Goal: Transaction & Acquisition: Purchase product/service

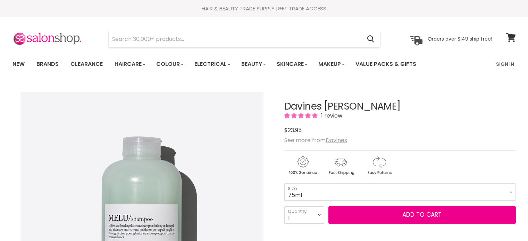
scroll to position [124, 0]
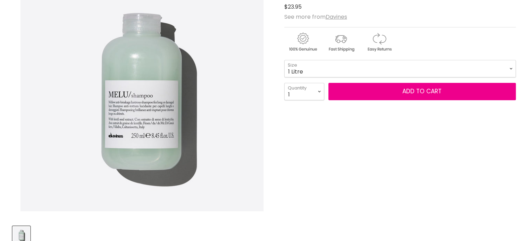
click at [284, 60] on select "75ml 250ml 1 Litre" at bounding box center [400, 68] width 232 height 17
select select "1 Litre"
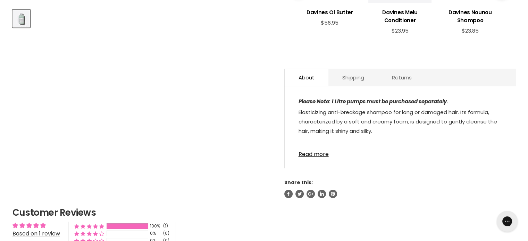
scroll to position [342, 0]
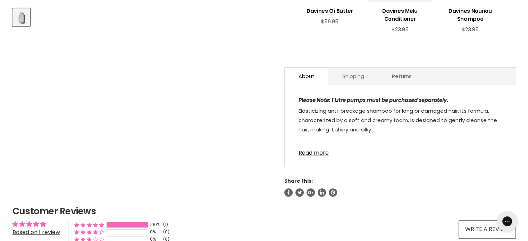
click at [354, 76] on link "Shipping" at bounding box center [353, 76] width 50 height 17
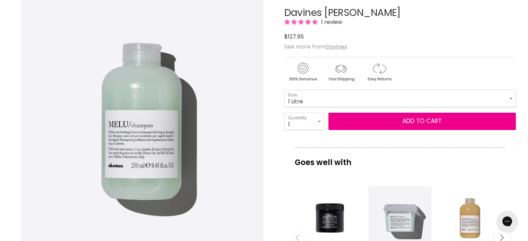
scroll to position [8, 0]
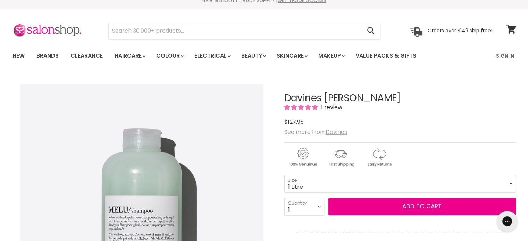
click at [332, 134] on u "Davines" at bounding box center [337, 132] width 22 height 8
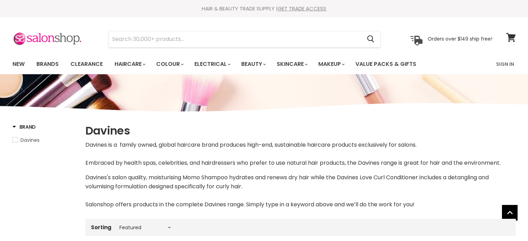
select select "manual"
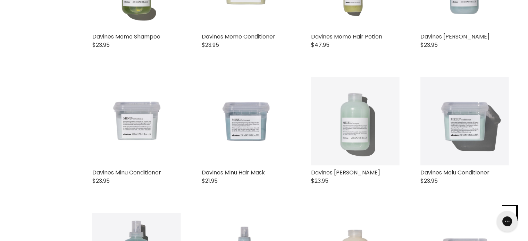
scroll to position [585, 0]
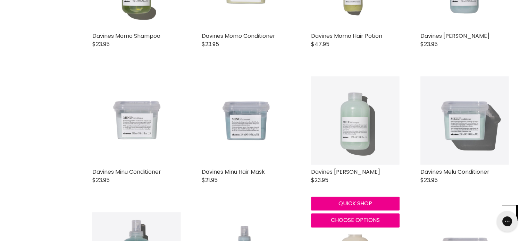
click at [368, 141] on img "Main content" at bounding box center [355, 120] width 89 height 89
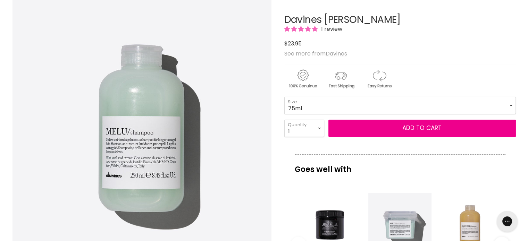
scroll to position [86, 0]
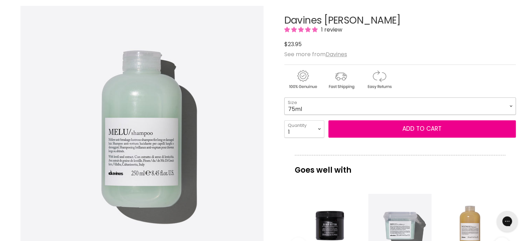
click at [377, 109] on select "75ml 250ml 1 Litre" at bounding box center [400, 106] width 232 height 17
click at [284, 98] on select "75ml 250ml 1 Litre" at bounding box center [400, 106] width 232 height 17
select select "1 Litre"
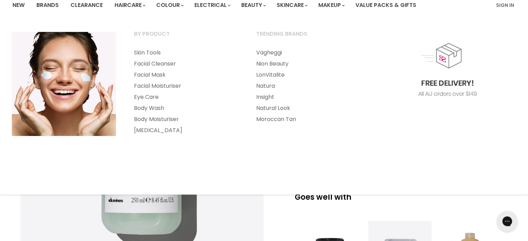
scroll to position [59, 0]
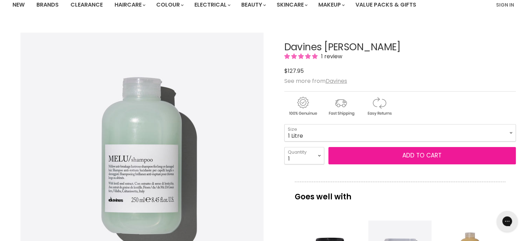
click at [375, 157] on button "Add to cart" at bounding box center [421, 155] width 187 height 17
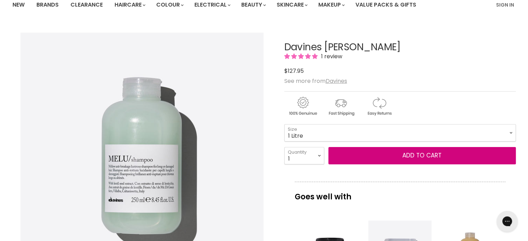
scroll to position [0, 0]
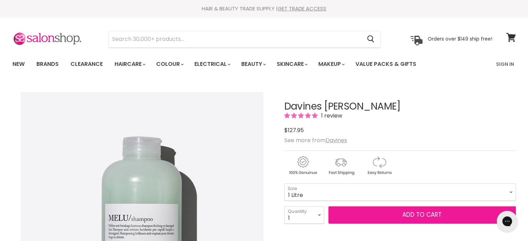
click at [402, 215] on button "Add to cart" at bounding box center [421, 215] width 187 height 17
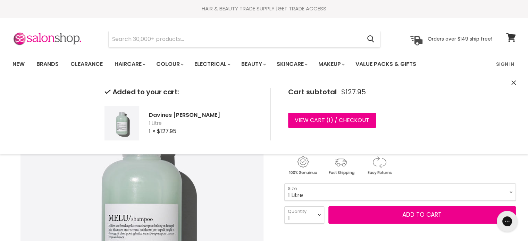
click at [511, 82] on icon "Close" at bounding box center [513, 83] width 5 height 5
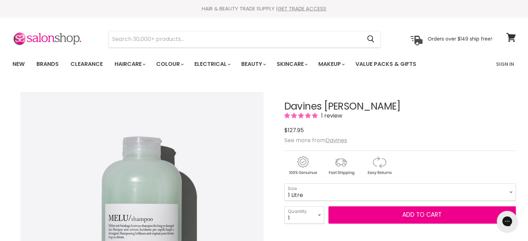
drag, startPoint x: 394, startPoint y: 105, endPoint x: 298, endPoint y: 104, distance: 95.8
click at [298, 104] on h1 "Davines [PERSON_NAME]" at bounding box center [400, 106] width 232 height 11
drag, startPoint x: 346, startPoint y: 105, endPoint x: 271, endPoint y: 106, distance: 74.6
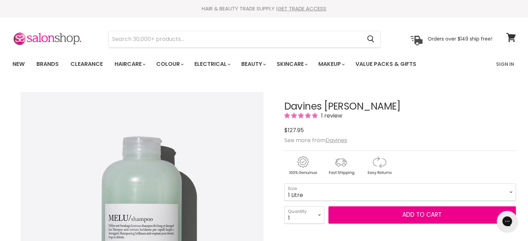
copy div "Davines Melu"
click at [171, 35] on input "Search" at bounding box center [235, 39] width 253 height 16
paste input "Davines Melu"
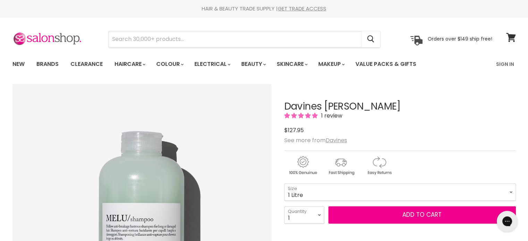
type input "Davines Melu"
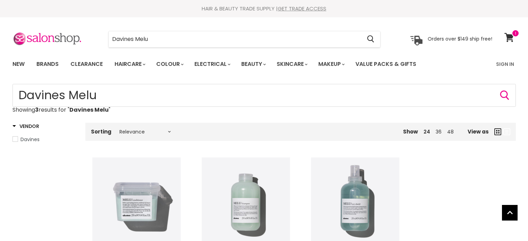
scroll to position [86, 0]
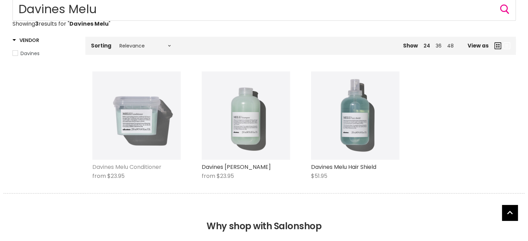
click at [150, 166] on link "Davines Melu Conditioner" at bounding box center [126, 167] width 69 height 8
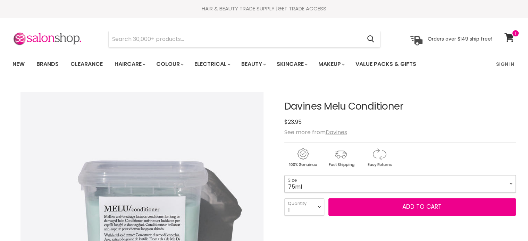
click at [313, 182] on select "75ml 250ml 1 Litre" at bounding box center [400, 183] width 232 height 17
click at [284, 175] on select "75ml 250ml 1 Litre" at bounding box center [400, 183] width 232 height 17
select select "1 Litre"
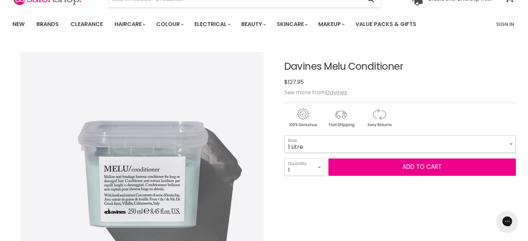
scroll to position [40, 0]
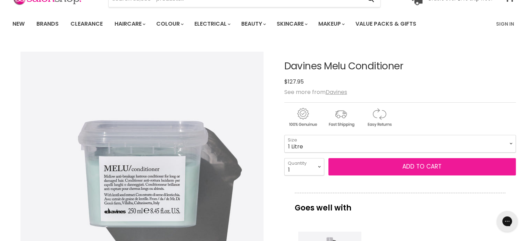
click at [379, 160] on button "Add to cart" at bounding box center [421, 166] width 187 height 17
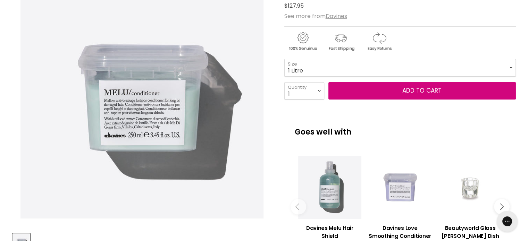
scroll to position [0, 0]
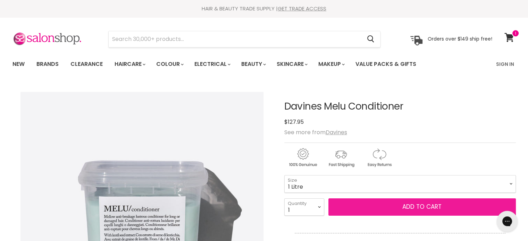
click at [390, 208] on button "Add to cart" at bounding box center [421, 207] width 187 height 17
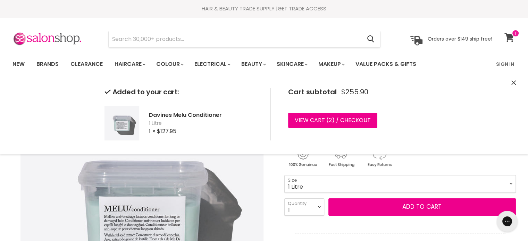
click at [507, 37] on icon at bounding box center [508, 37] width 9 height 9
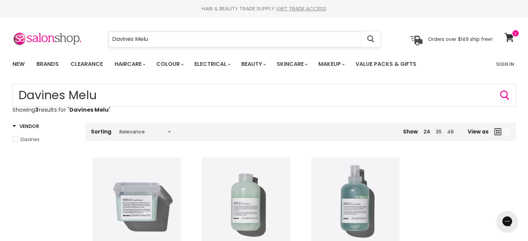
drag, startPoint x: 158, startPoint y: 37, endPoint x: 136, endPoint y: 37, distance: 21.5
click at [136, 37] on input "Davines Melu" at bounding box center [235, 39] width 253 height 16
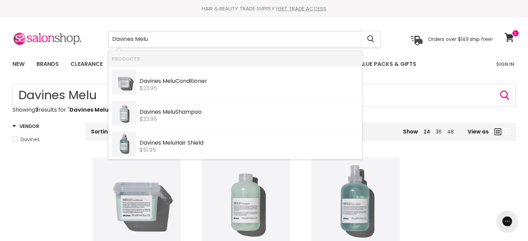
type input "Davines"
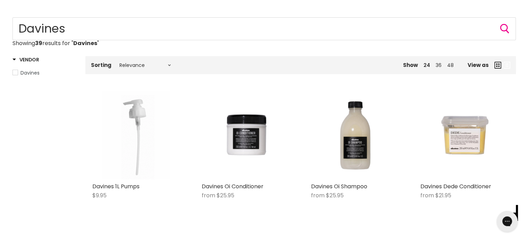
click at [136, 159] on img "Main content" at bounding box center [136, 135] width 89 height 89
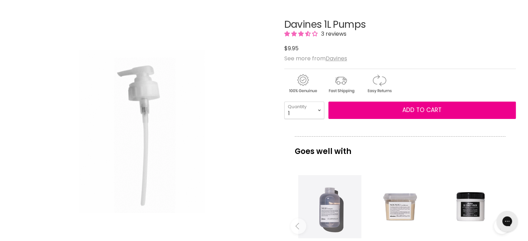
scroll to position [39, 0]
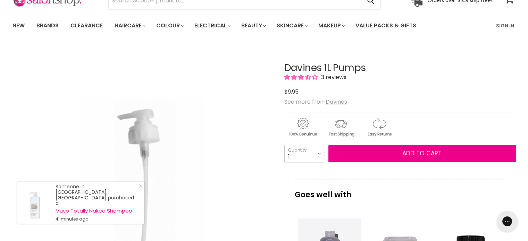
click at [317, 154] on select "1 2 3 4 5 6 7 8 9 10+" at bounding box center [304, 153] width 40 height 17
select select "2"
click at [284, 145] on select "1 2 3 4 5 6 7 8 9 10+" at bounding box center [304, 153] width 40 height 17
type input "2"
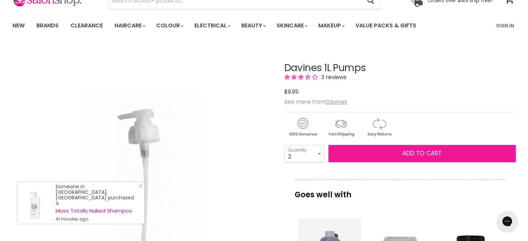
click at [387, 154] on button "Add to cart" at bounding box center [421, 153] width 187 height 17
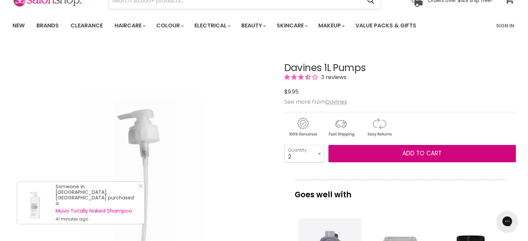
scroll to position [0, 0]
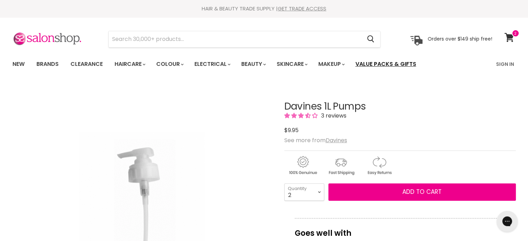
click at [409, 70] on link "Value Packs & Gifts" at bounding box center [385, 64] width 71 height 15
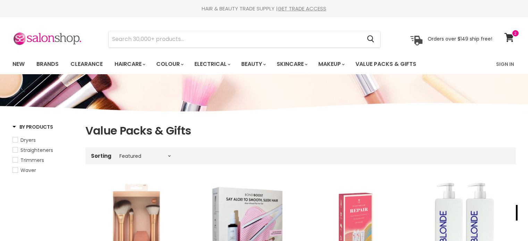
select select "manual"
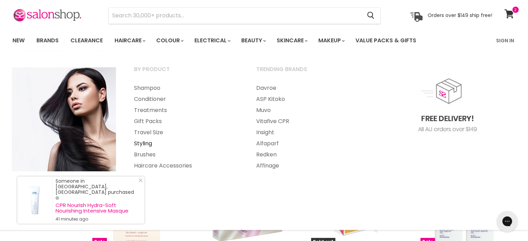
scroll to position [24, 0]
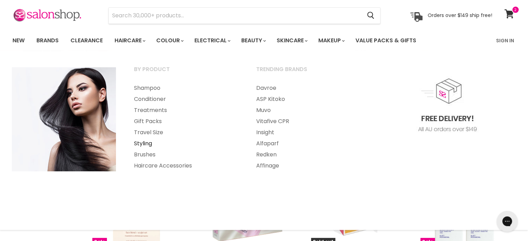
click at [144, 143] on link "Styling" at bounding box center [185, 143] width 121 height 11
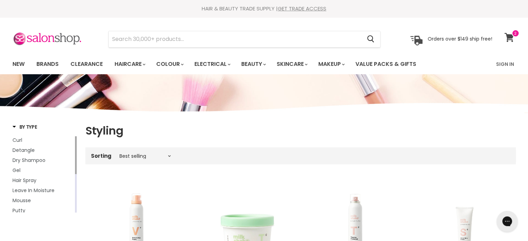
click at [509, 36] on icon at bounding box center [508, 37] width 9 height 9
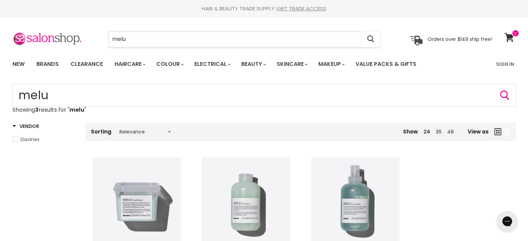
drag, startPoint x: 134, startPoint y: 40, endPoint x: 97, endPoint y: 36, distance: 37.3
click at [97, 36] on div "melu Cancel" at bounding box center [245, 39] width 308 height 16
click at [154, 172] on img "Main content" at bounding box center [136, 202] width 89 height 89
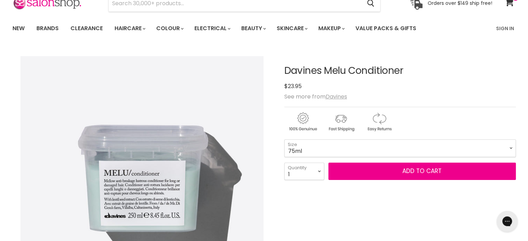
click at [334, 97] on u "Davines" at bounding box center [337, 97] width 22 height 8
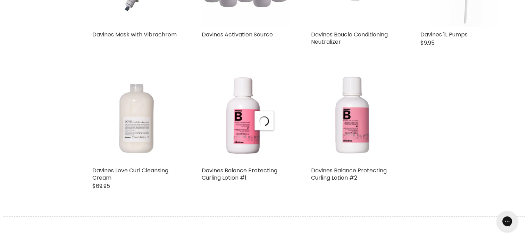
scroll to position [1303, 0]
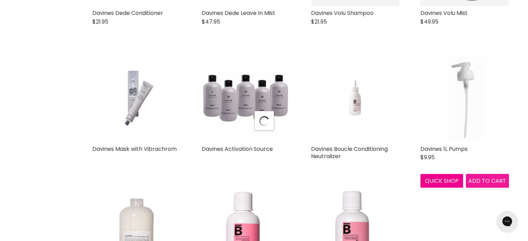
click at [489, 183] on span "Add to cart" at bounding box center [487, 181] width 38 height 8
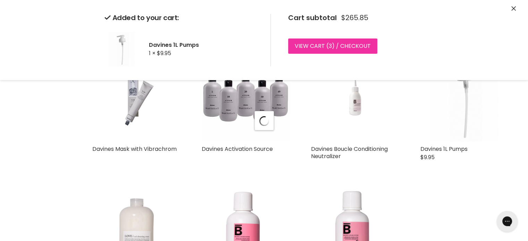
click at [332, 50] on link "View cart ( 3 ) / Checkout" at bounding box center [332, 46] width 89 height 15
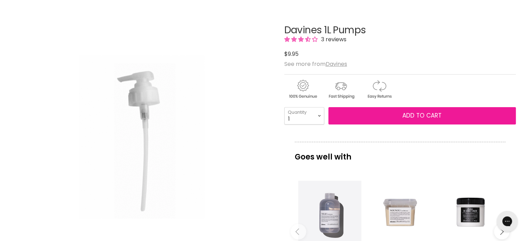
click at [376, 117] on button "Add to cart" at bounding box center [421, 115] width 187 height 17
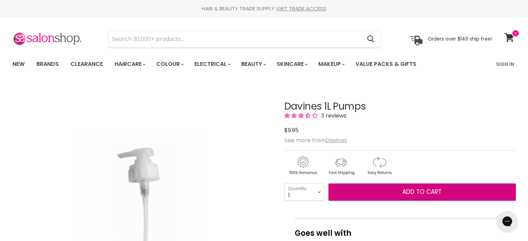
scroll to position [1, 0]
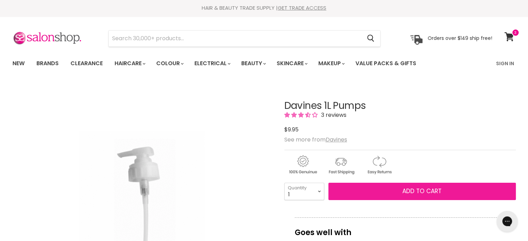
click at [429, 187] on span "Add to cart" at bounding box center [421, 191] width 39 height 8
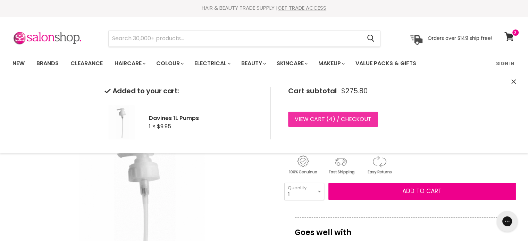
click at [368, 115] on link "View cart ( 4 ) / Checkout" at bounding box center [333, 119] width 90 height 15
